Goal: Task Accomplishment & Management: Manage account settings

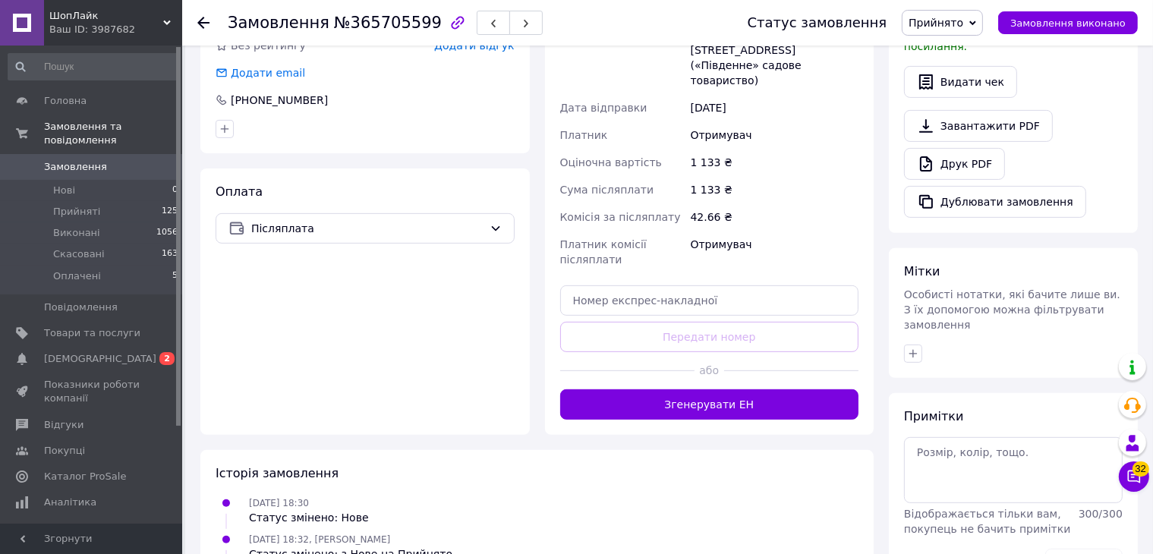
scroll to position [597, 0]
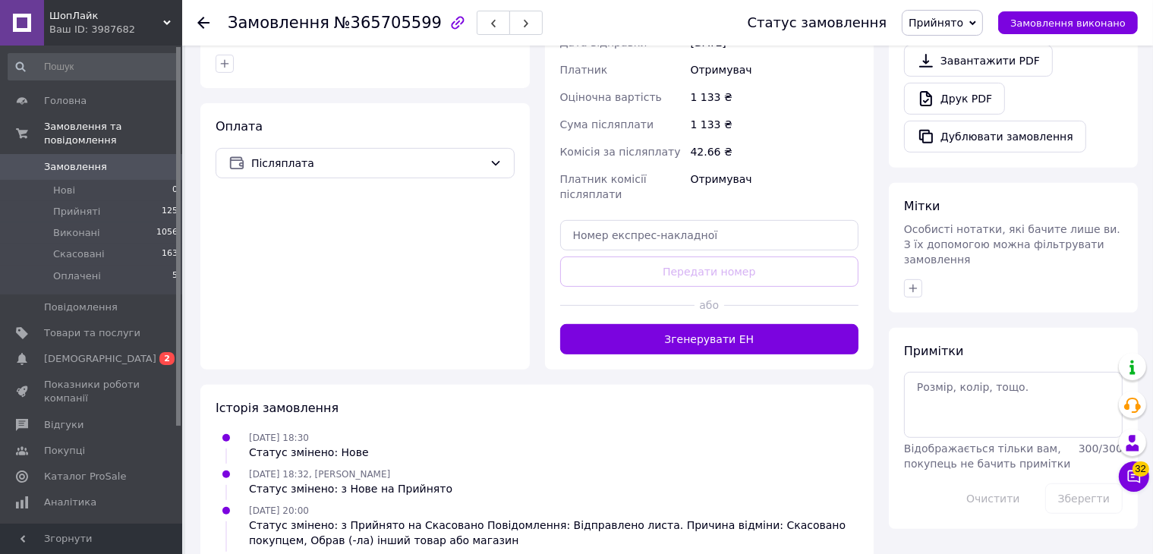
click at [963, 18] on span "Прийнято" at bounding box center [936, 23] width 55 height 12
click at [981, 77] on li "Скасовано" at bounding box center [943, 76] width 80 height 23
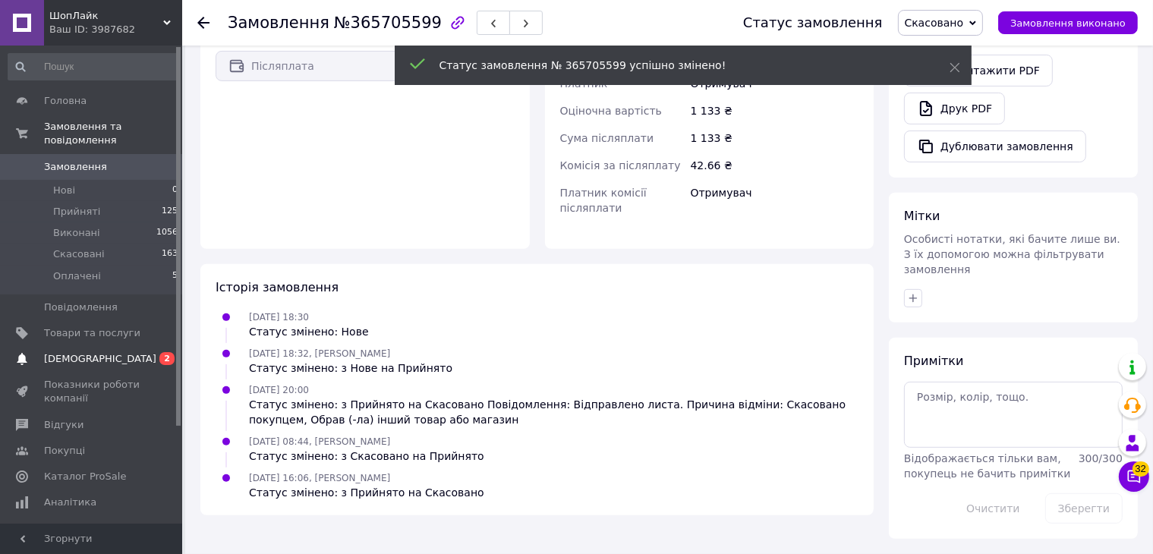
scroll to position [436, 0]
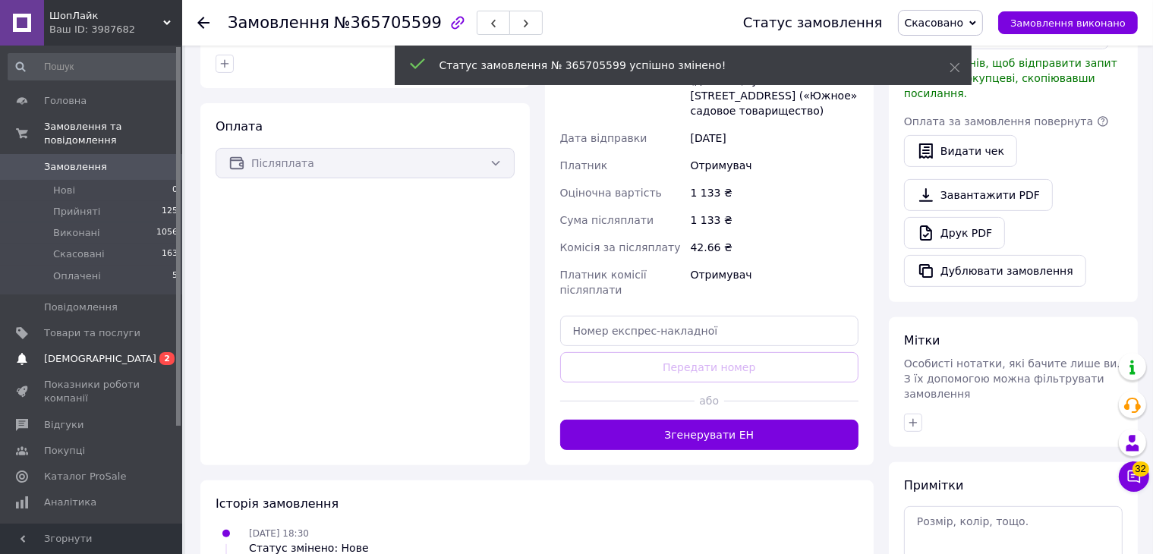
click at [121, 352] on span "[DEMOGRAPHIC_DATA]" at bounding box center [92, 359] width 96 height 14
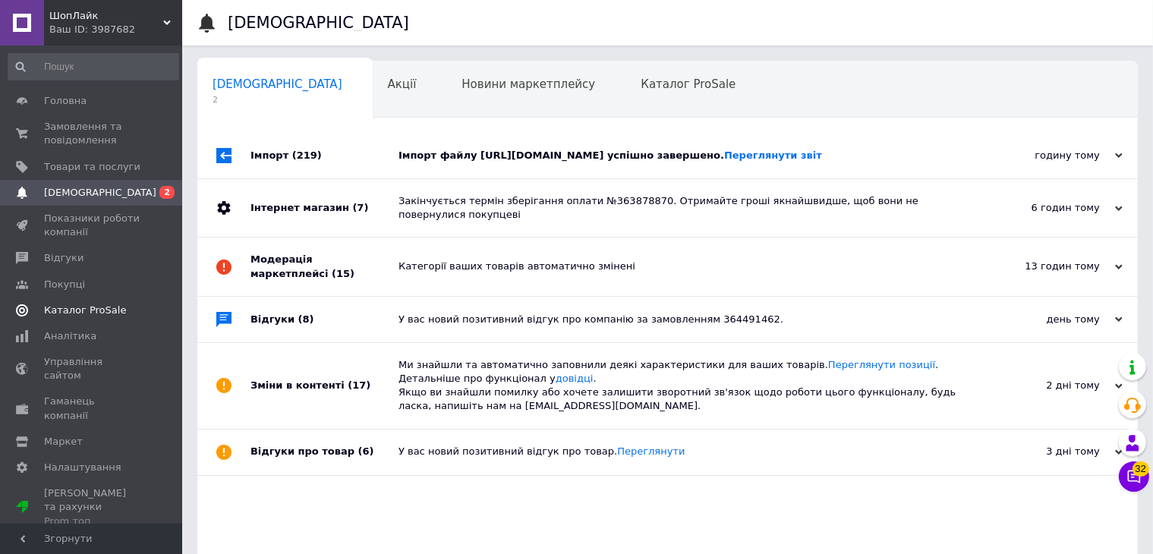
click at [107, 315] on span "Каталог ProSale" at bounding box center [85, 311] width 82 height 14
